Goal: Find contact information: Find contact information

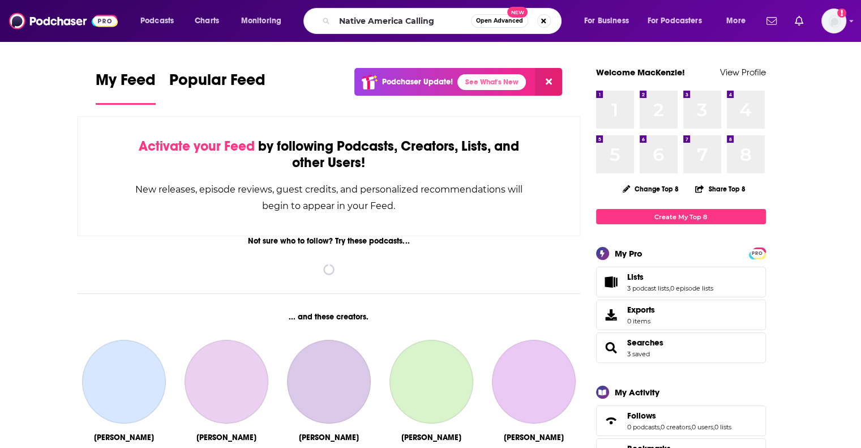
type input "Native America Calling"
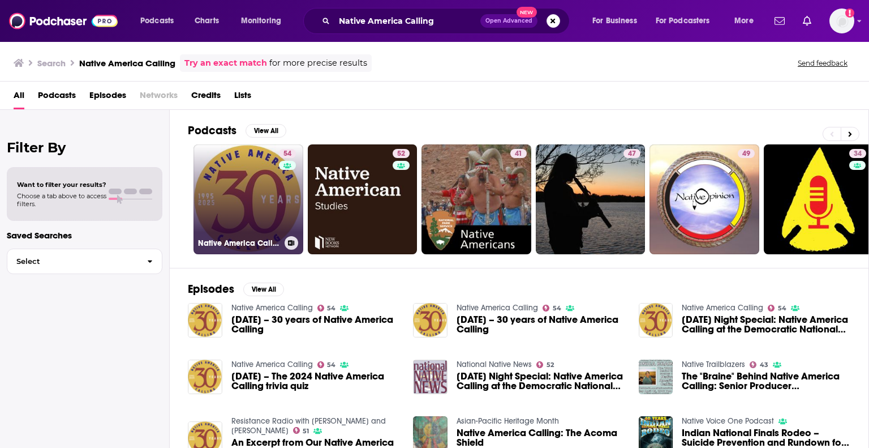
click at [277, 174] on link "54 Native America Calling" at bounding box center [248, 199] width 110 height 110
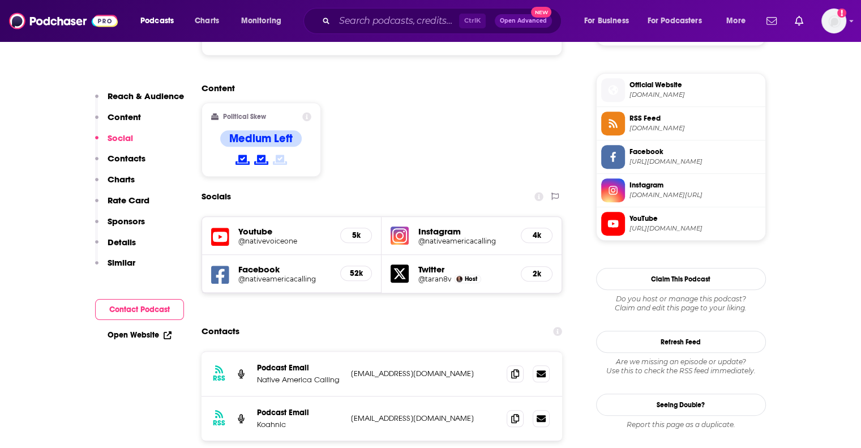
scroll to position [905, 0]
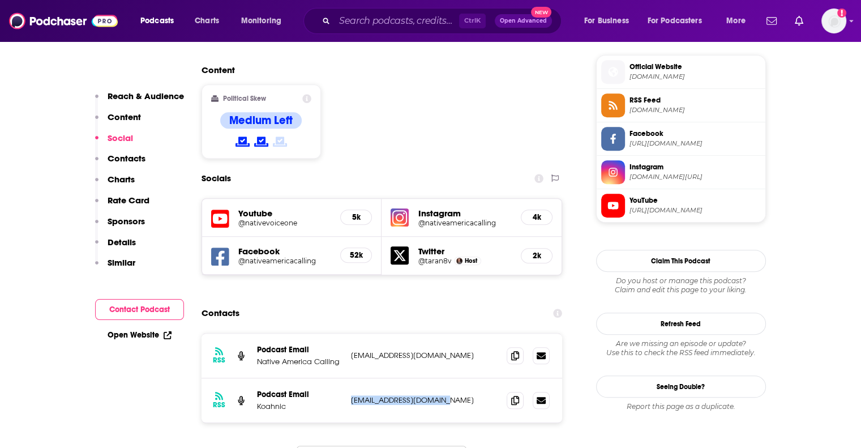
drag, startPoint x: 450, startPoint y: 325, endPoint x: 348, endPoint y: 328, distance: 101.9
click at [348, 378] on div "RSS Podcast Email Koahnic [EMAIL_ADDRESS][DOMAIN_NAME] [DOMAIN_NAME][EMAIL_ADDR…" at bounding box center [381, 400] width 361 height 44
copy p "[EMAIL_ADDRESS][DOMAIN_NAME]"
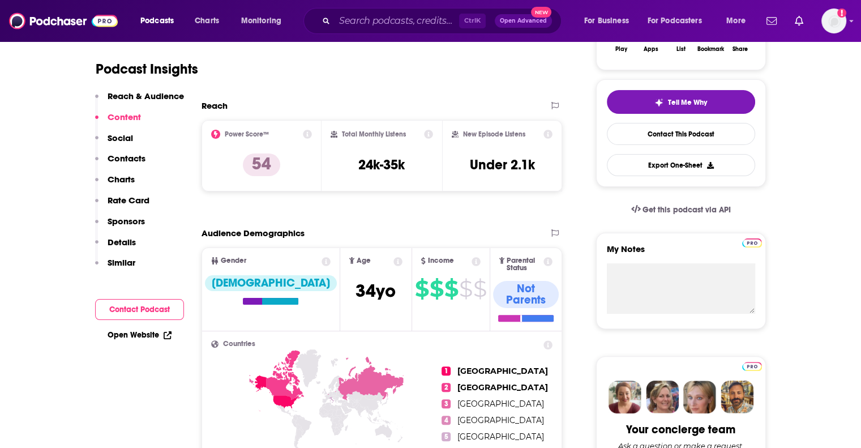
scroll to position [0, 0]
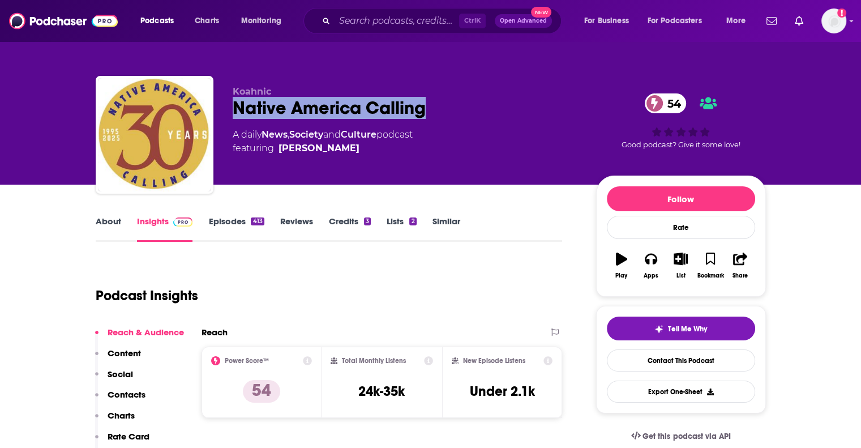
drag, startPoint x: 428, startPoint y: 111, endPoint x: 238, endPoint y: 111, distance: 190.1
click at [238, 111] on div "Native America Calling 54" at bounding box center [405, 108] width 345 height 22
copy h2 "Native America Calling"
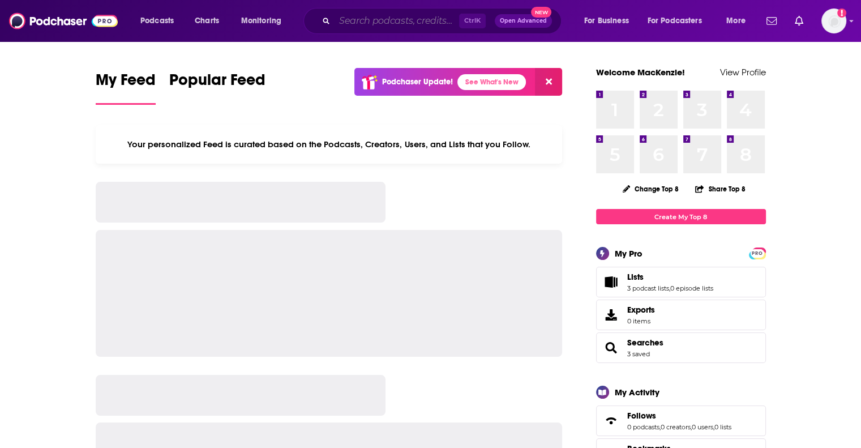
click at [374, 27] on input "Search podcasts, credits, & more..." at bounding box center [396, 21] width 124 height 18
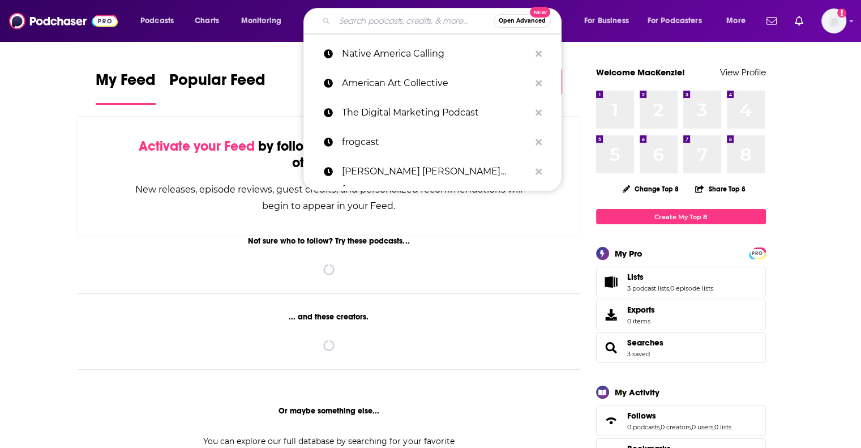
paste input "Main Street"
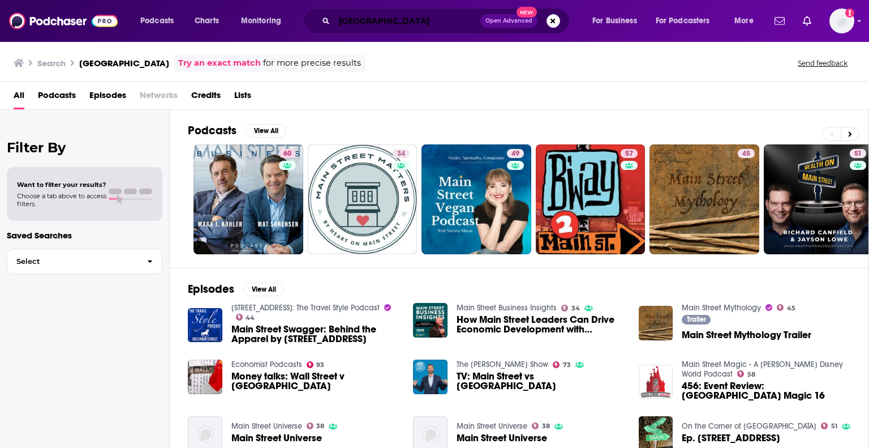
click at [396, 21] on input "Main Street" at bounding box center [407, 21] width 146 height 18
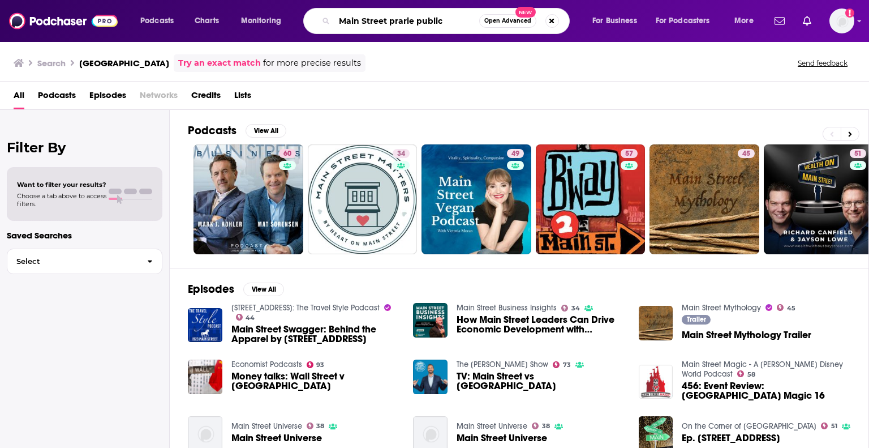
type input "Main Street prarie public"
